Goal: Task Accomplishment & Management: Use online tool/utility

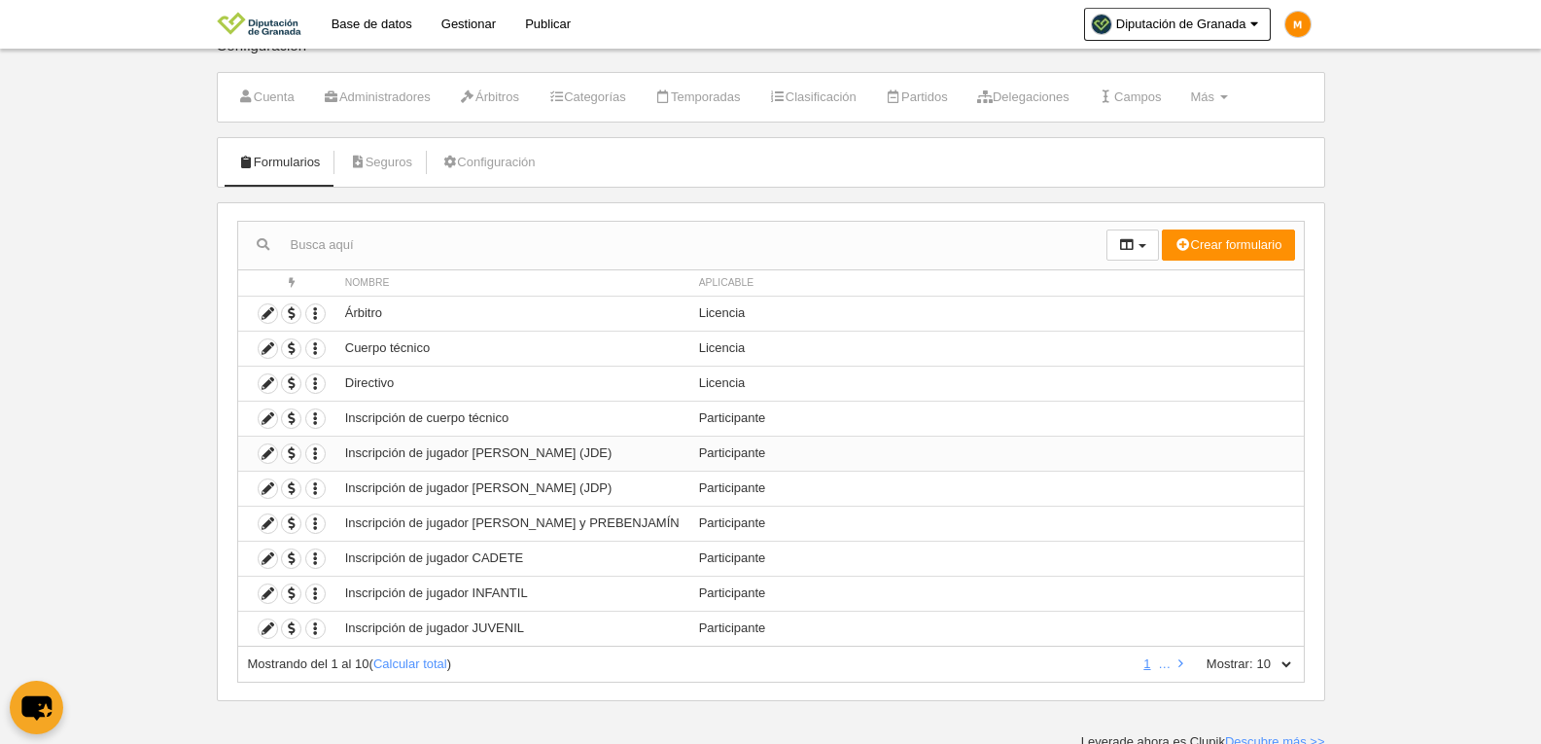
scroll to position [32, 0]
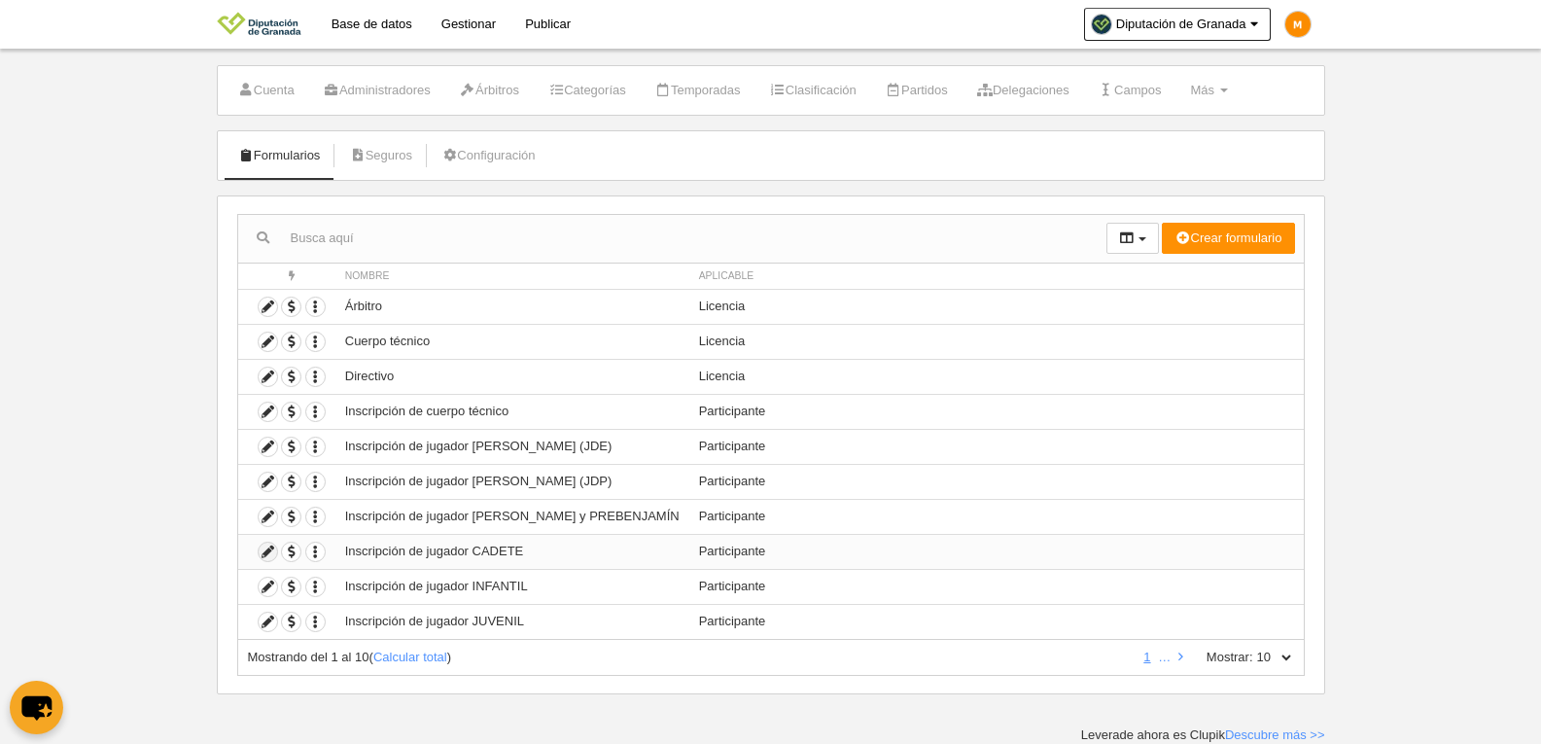
click at [268, 551] on icon at bounding box center [268, 552] width 18 height 18
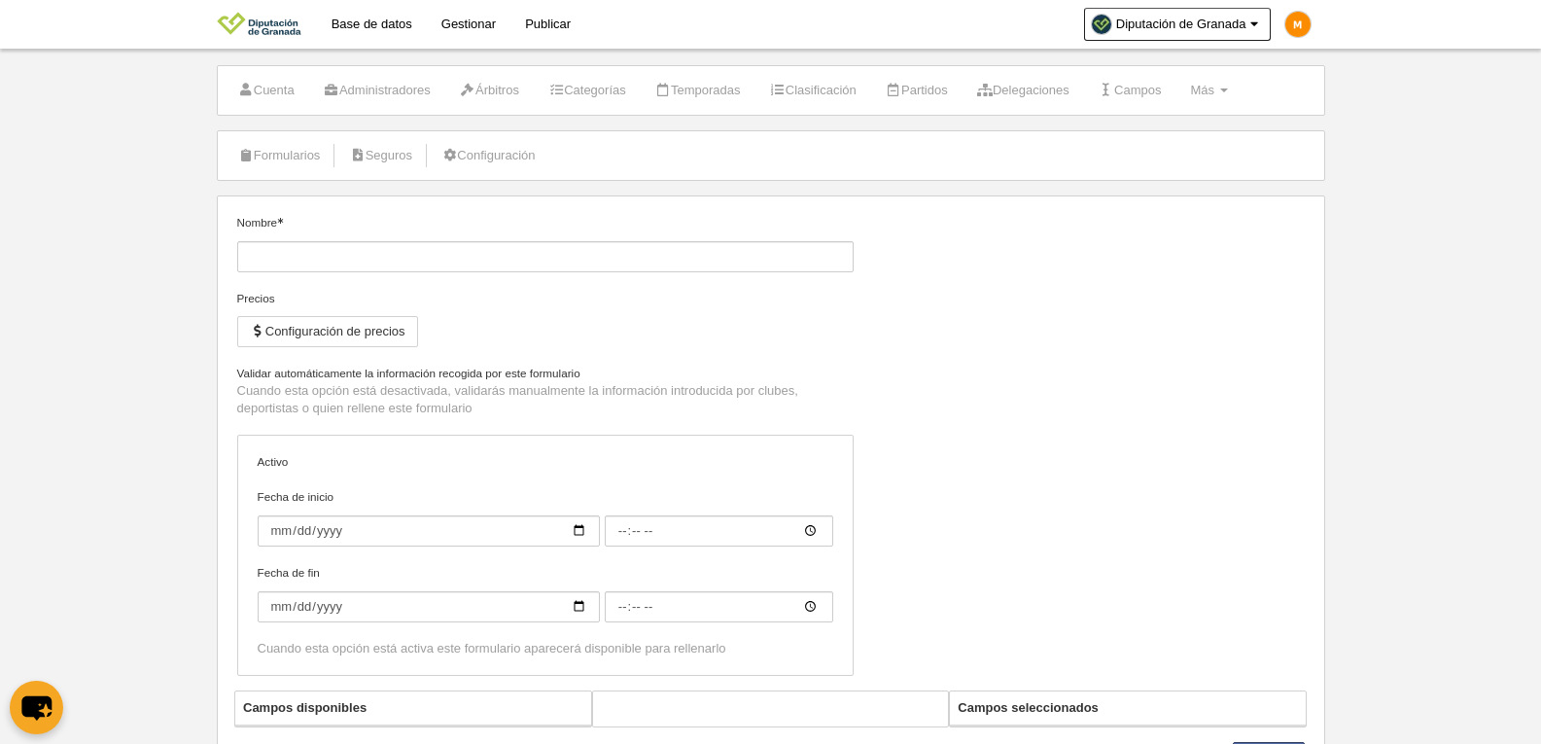
type input "Inscripción de jugador CADETE"
checkbox input "true"
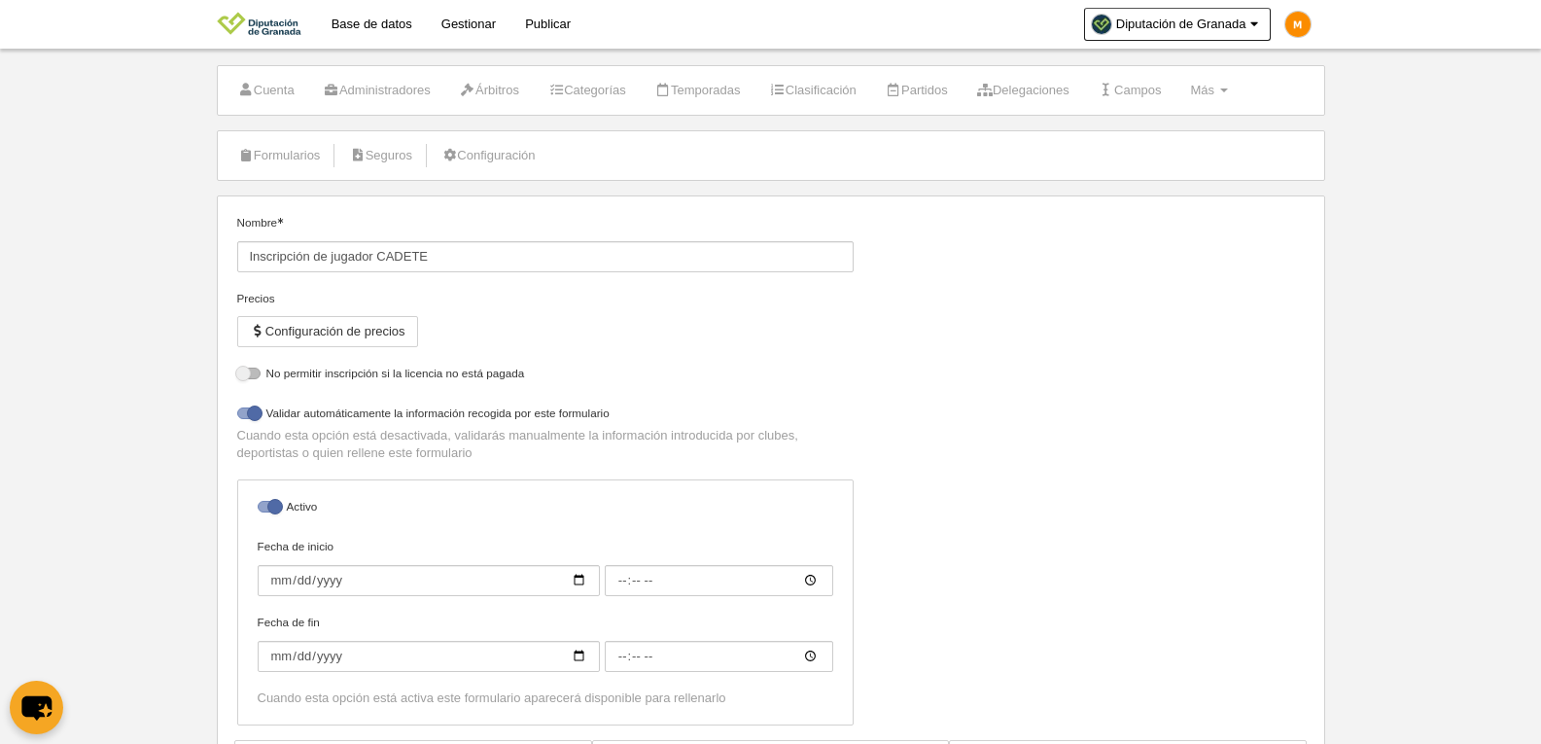
select select "selected"
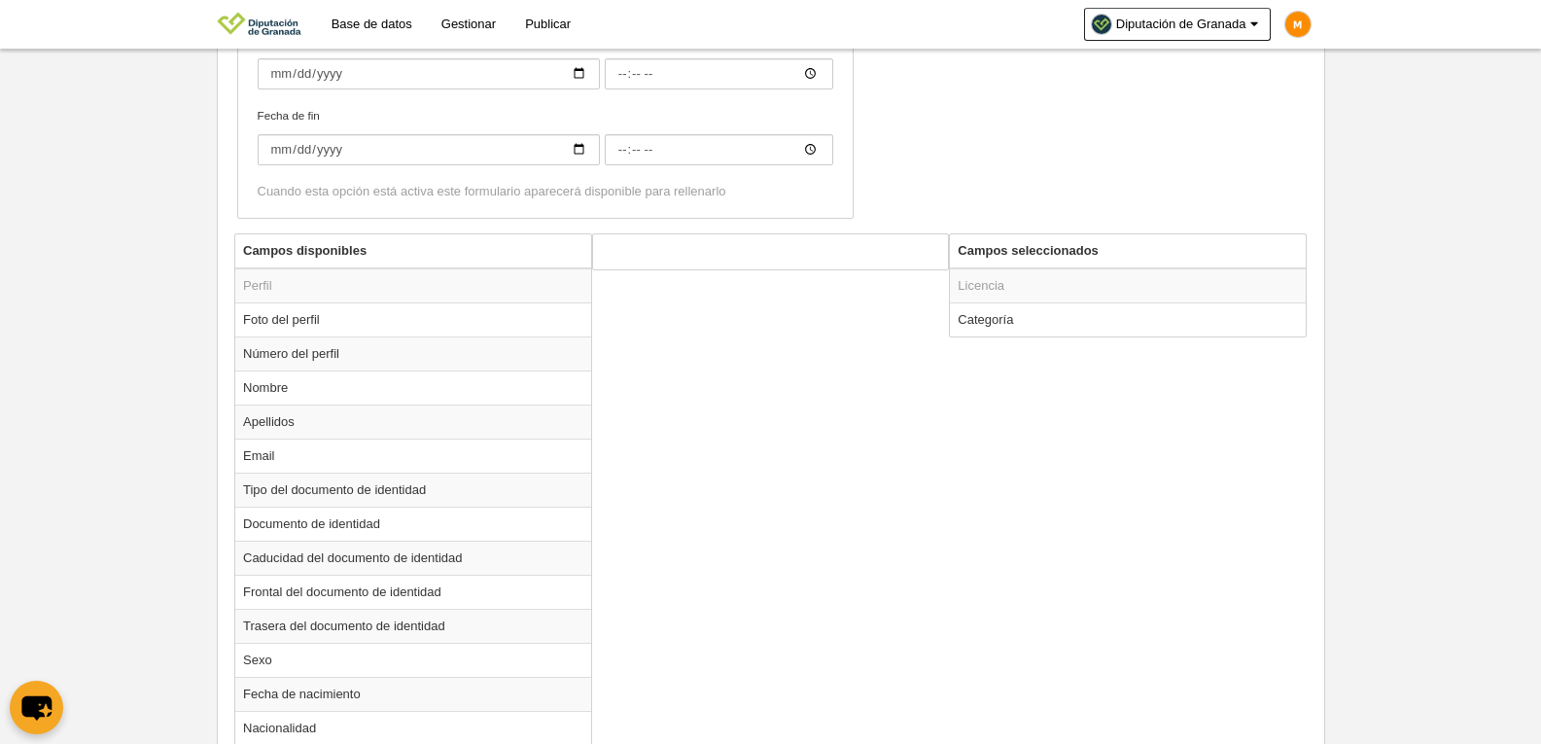
scroll to position [615, 0]
click at [983, 325] on td "Categoría" at bounding box center [1128, 318] width 356 height 34
radio input "true"
select select "14800"
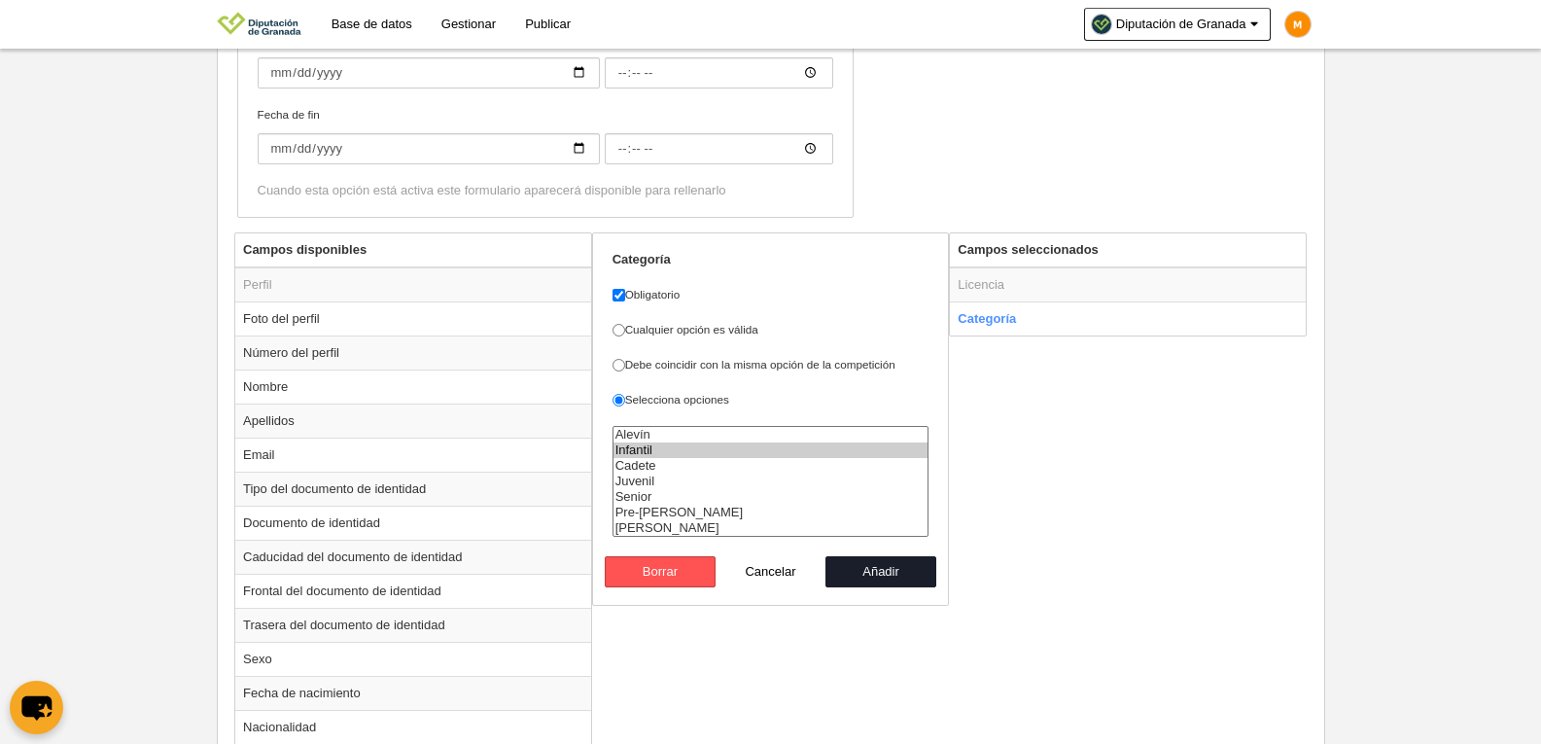
click at [767, 564] on button "Cancelar" at bounding box center [771, 571] width 111 height 31
radio input "false"
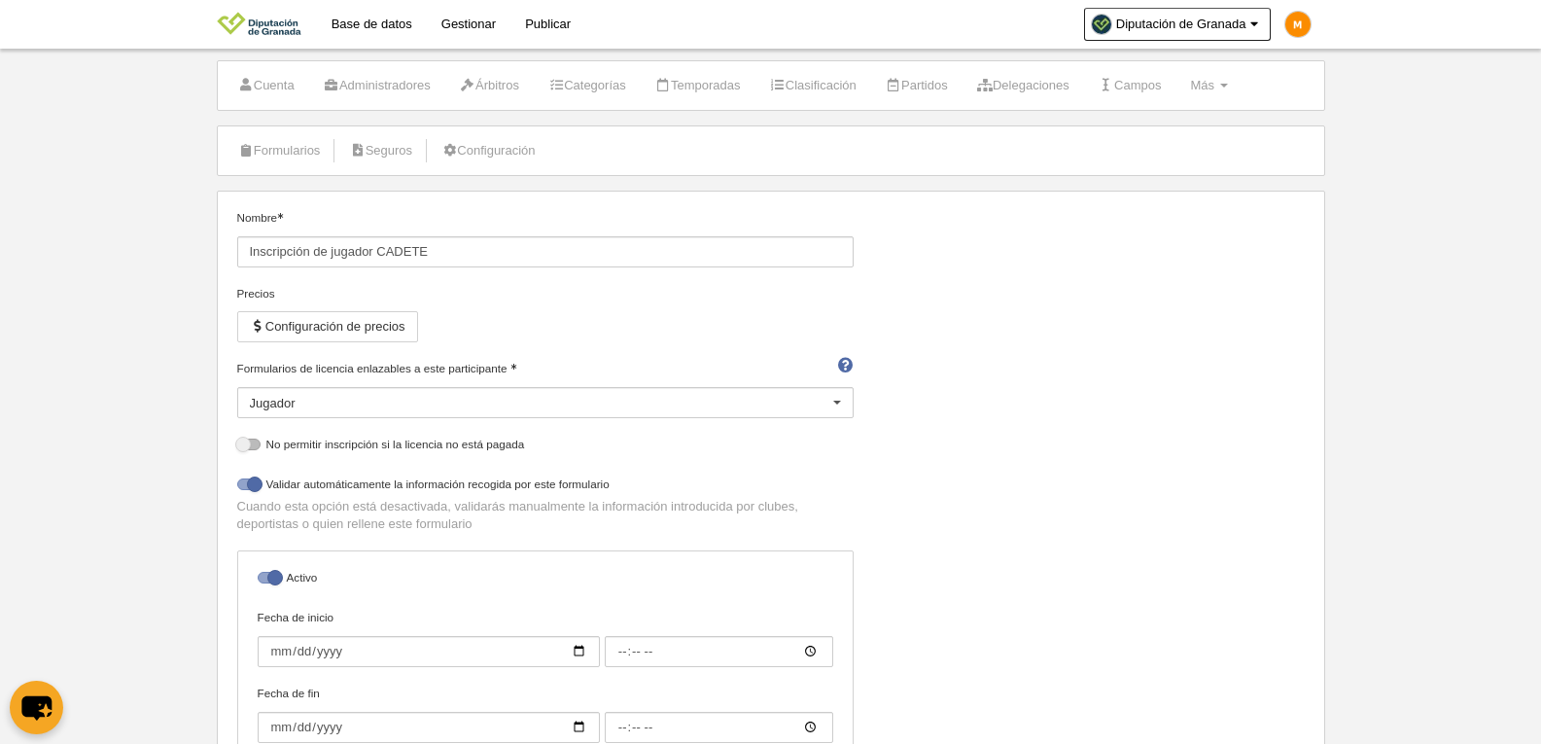
scroll to position [0, 0]
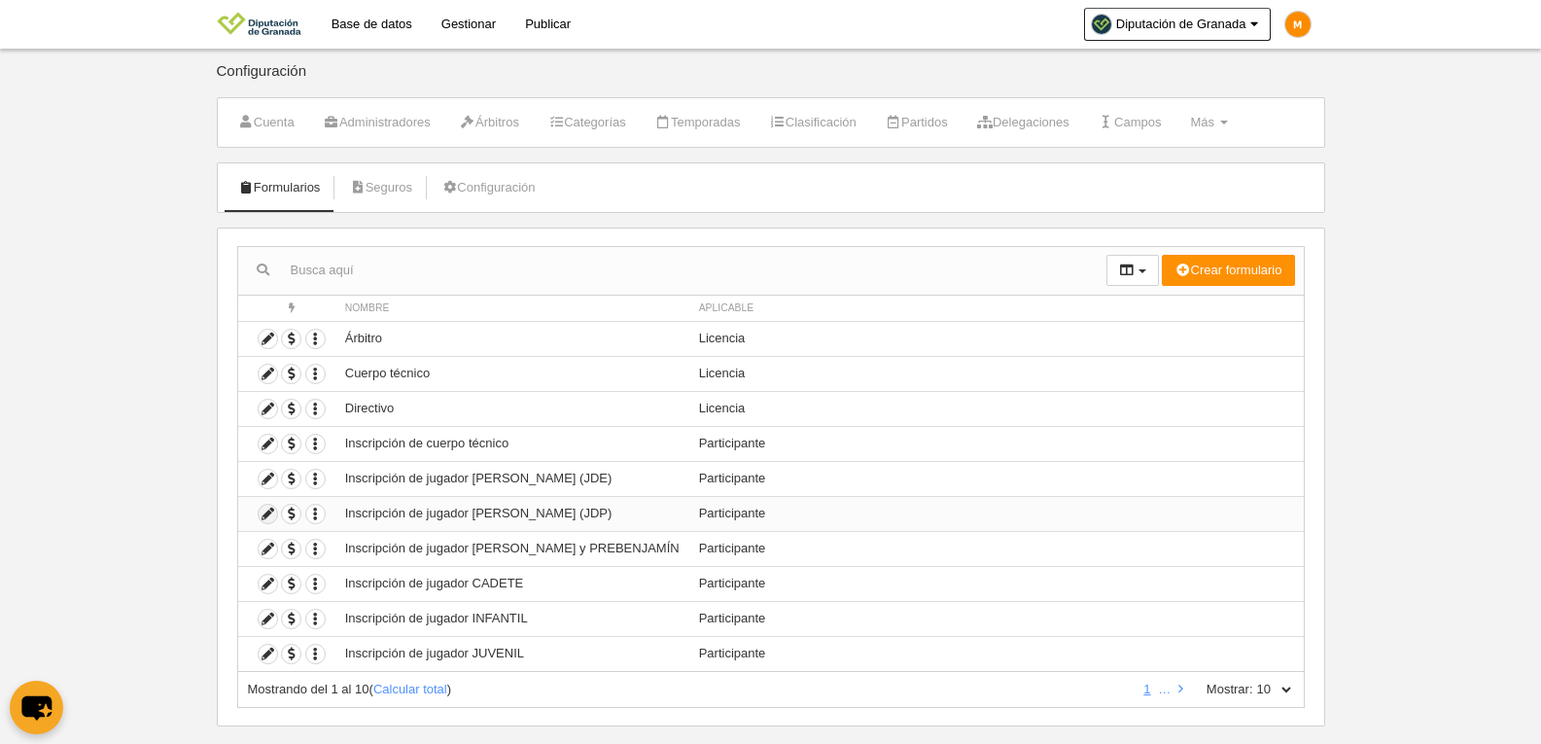
click at [268, 512] on icon at bounding box center [268, 514] width 18 height 18
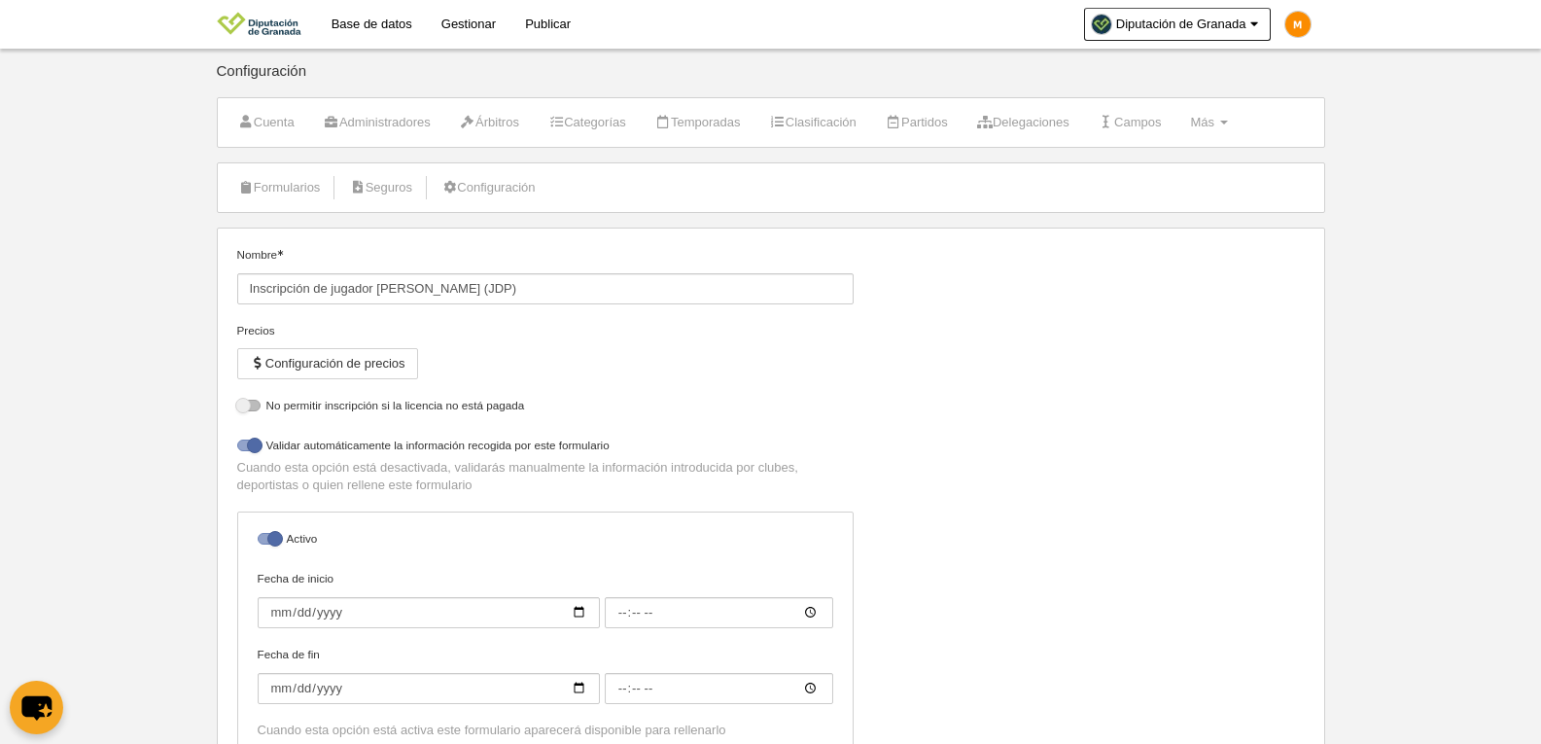
select select "selected"
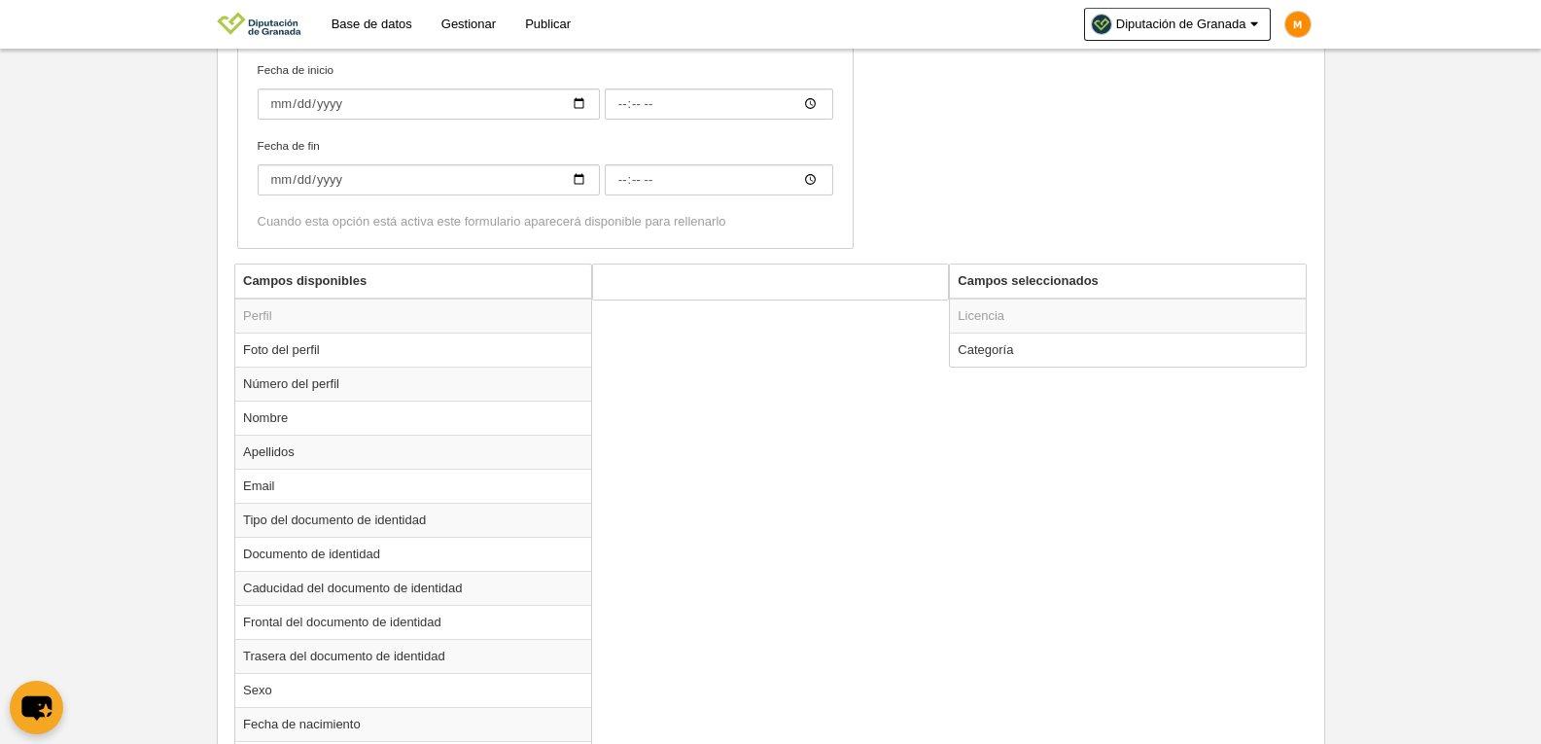
scroll to position [583, 0]
click at [988, 357] on td "Categoría" at bounding box center [1128, 350] width 356 height 34
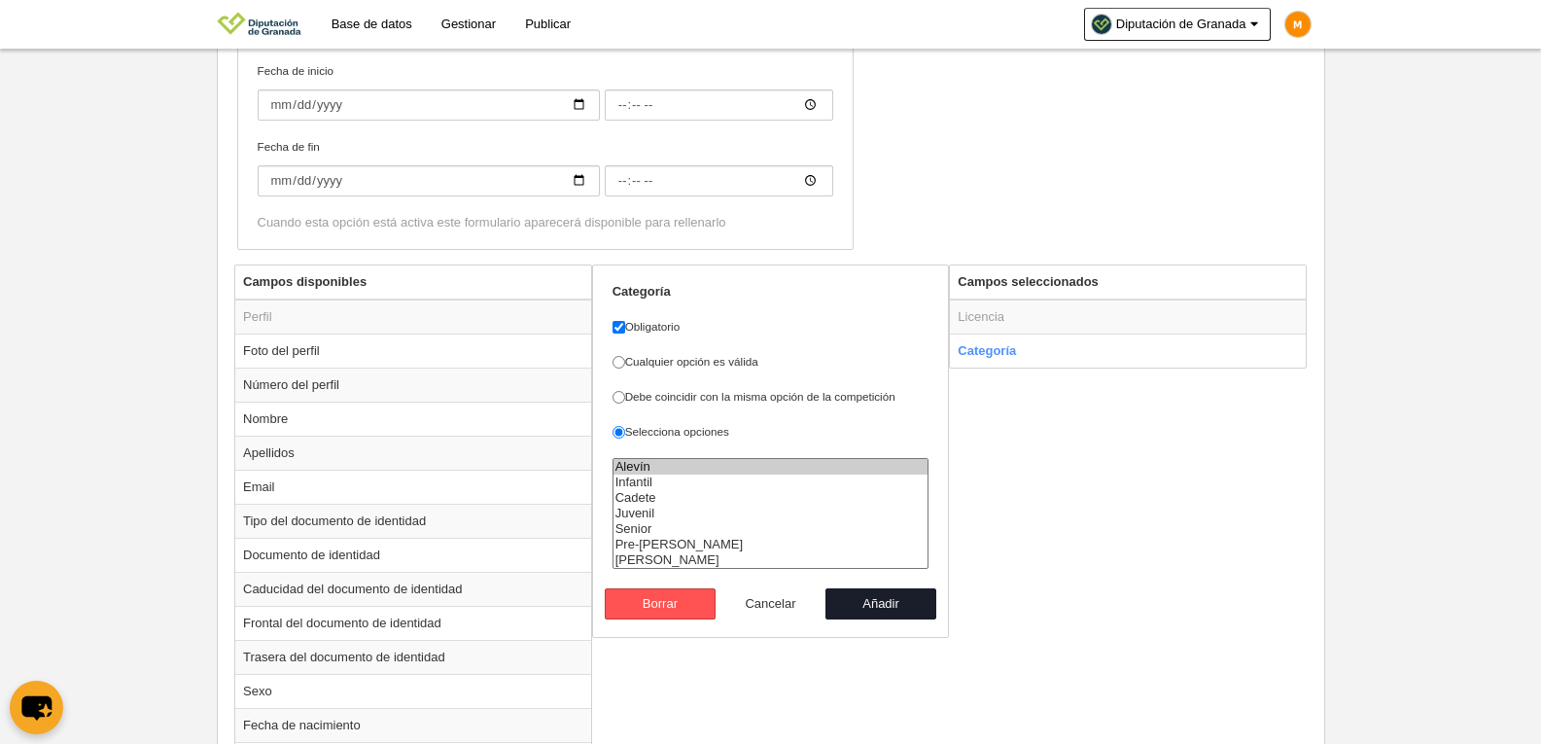
click at [781, 603] on button "Cancelar" at bounding box center [771, 603] width 111 height 31
radio input "false"
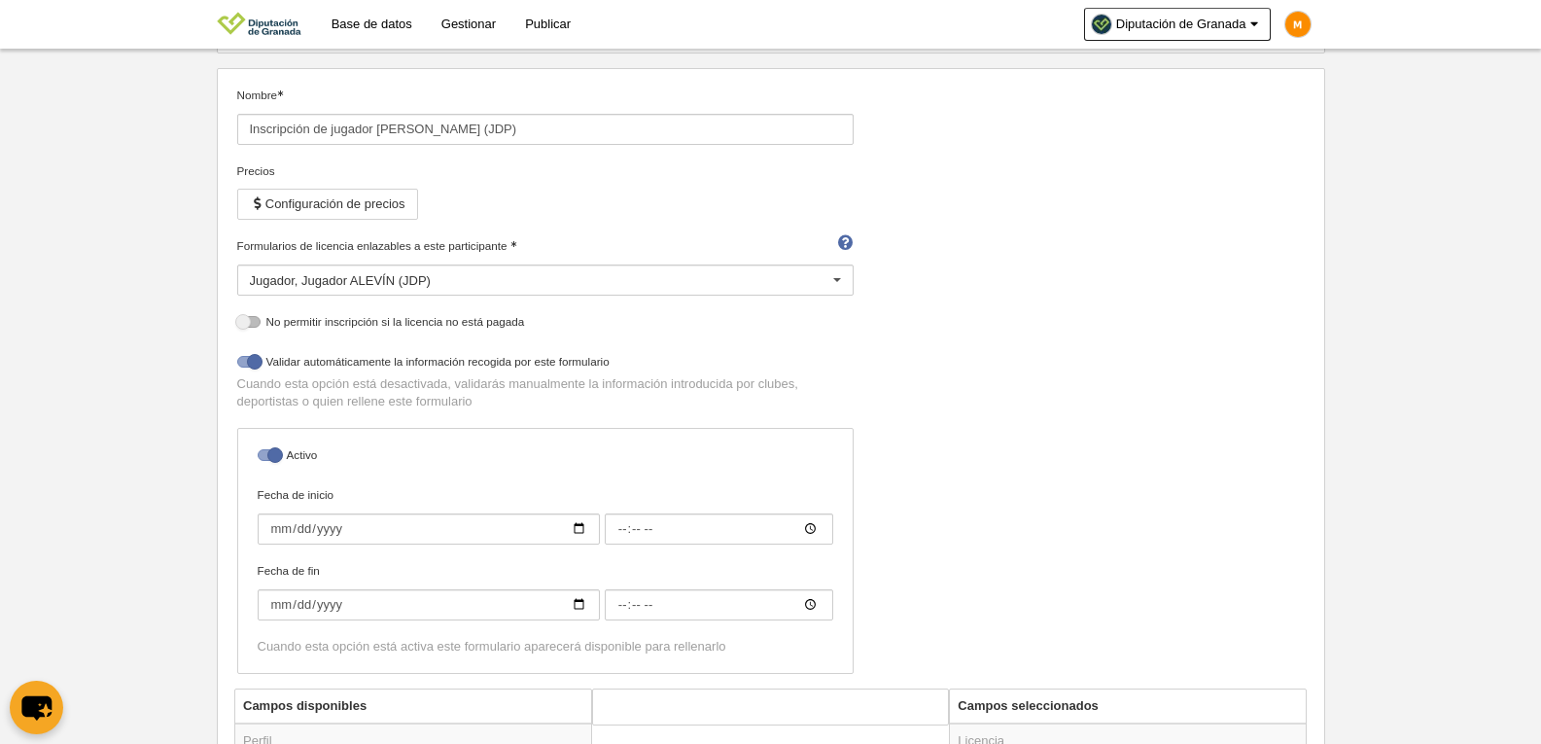
scroll to position [0, 0]
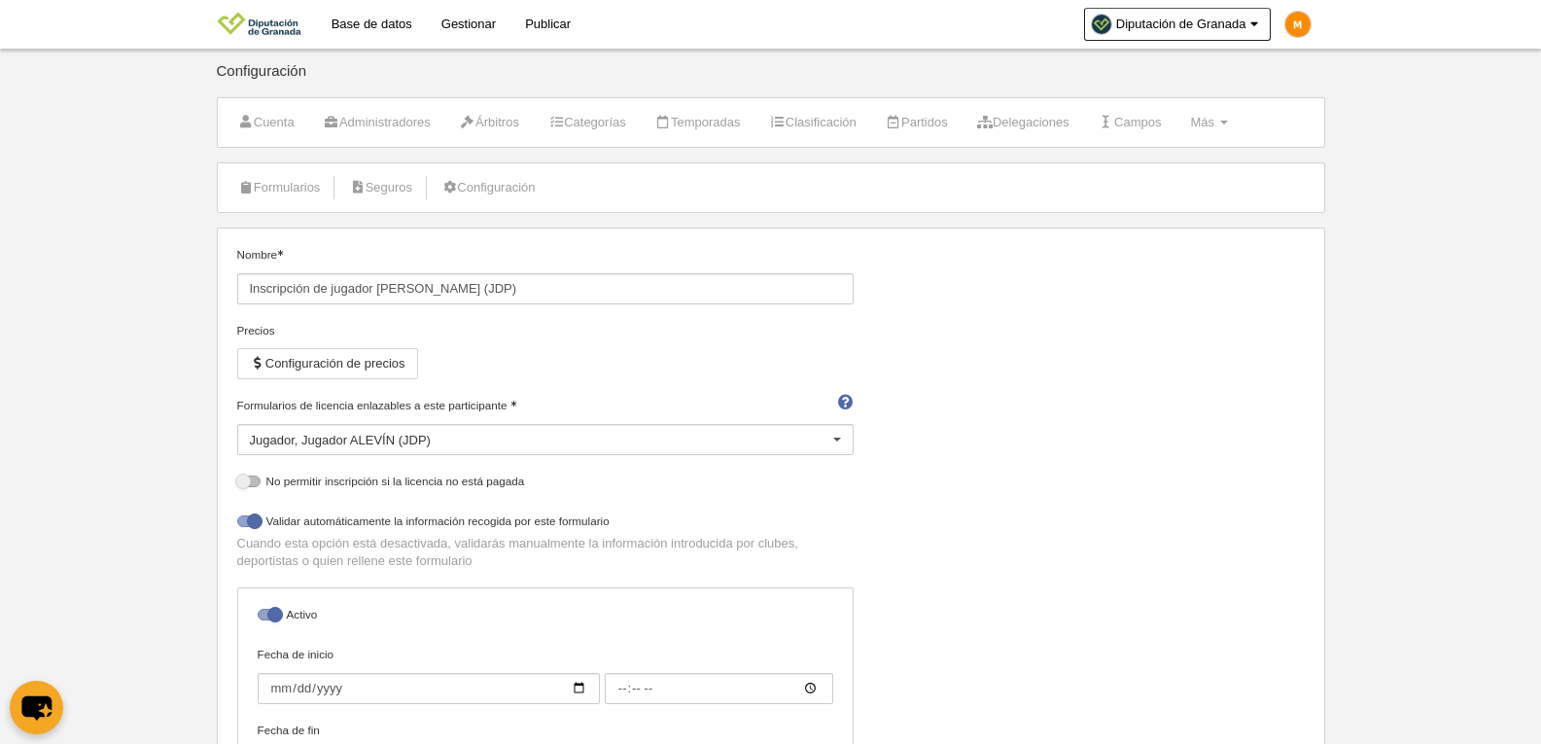
click at [367, 27] on link "Base de datos" at bounding box center [372, 24] width 110 height 49
